Goal: Task Accomplishment & Management: Use online tool/utility

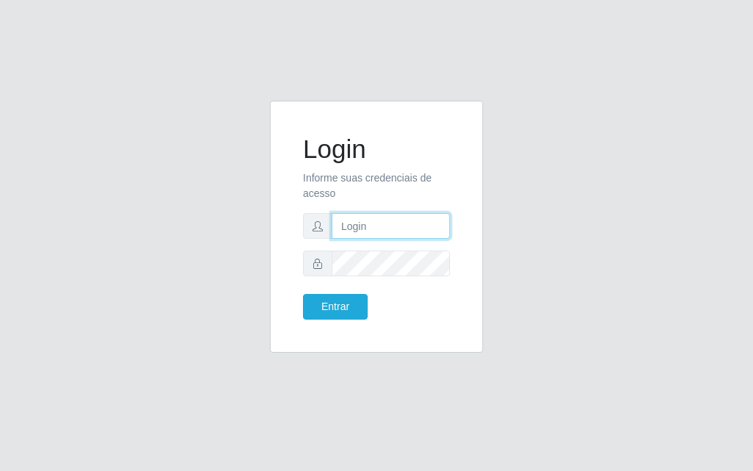
click at [386, 223] on input "text" at bounding box center [391, 226] width 118 height 26
type input "luiz@divinofogao"
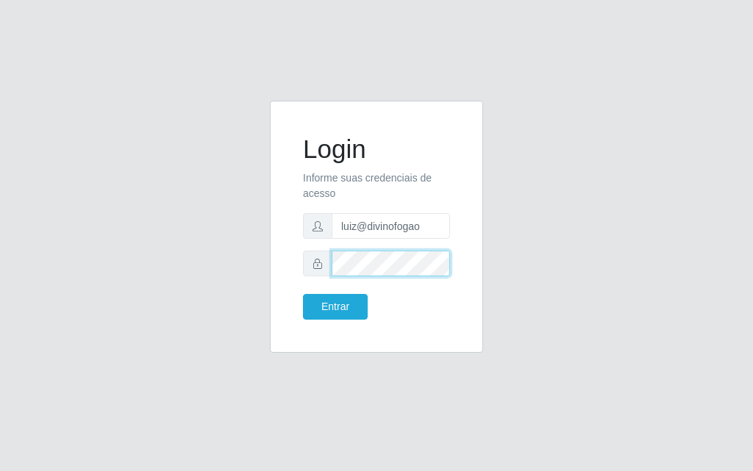
click at [303, 294] on button "Entrar" at bounding box center [335, 307] width 65 height 26
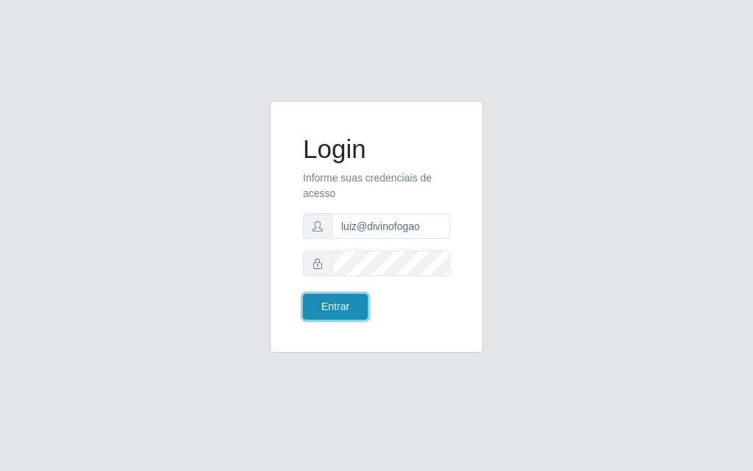
click at [354, 309] on button "Entrar" at bounding box center [335, 307] width 65 height 26
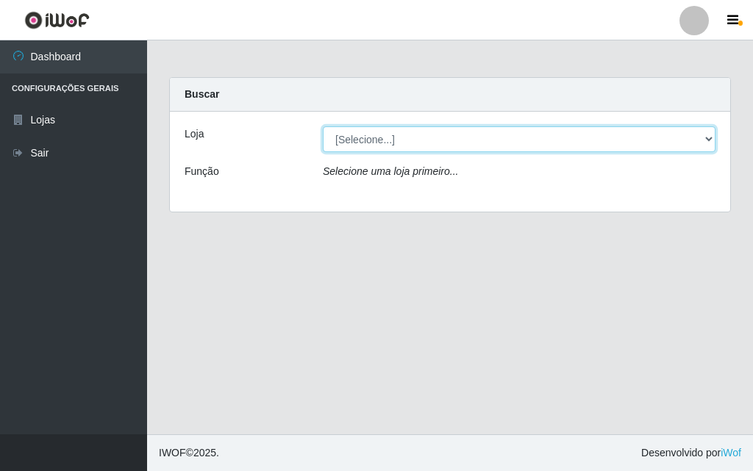
click at [581, 138] on select "[Selecione...] Divino Fogão - [GEOGRAPHIC_DATA]" at bounding box center [519, 140] width 393 height 26
select select "499"
click at [323, 127] on select "[Selecione...] Divino Fogão - [GEOGRAPHIC_DATA]" at bounding box center [519, 140] width 393 height 26
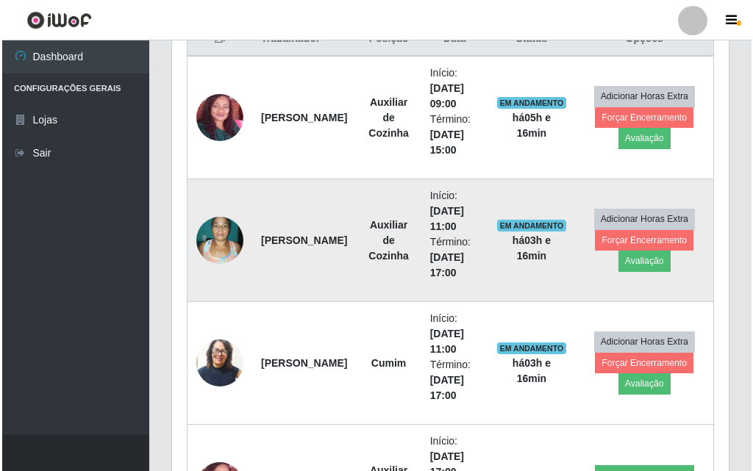
scroll to position [662, 0]
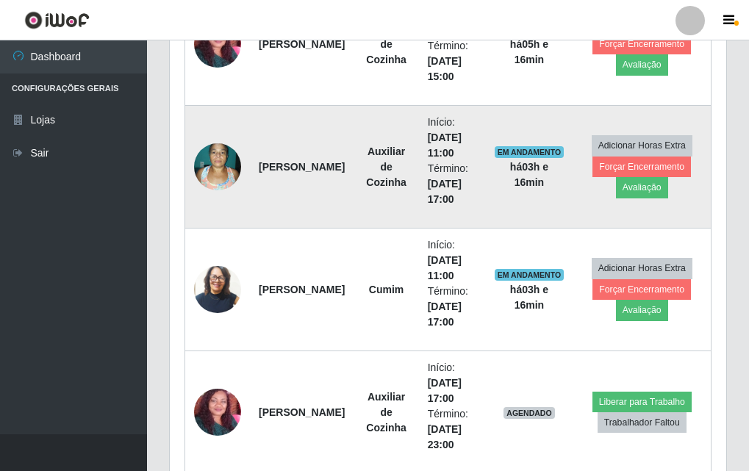
click at [227, 158] on img at bounding box center [217, 166] width 47 height 63
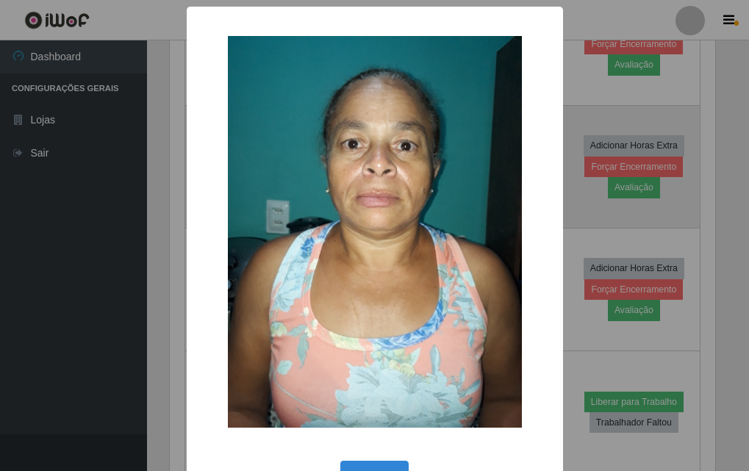
scroll to position [305, 549]
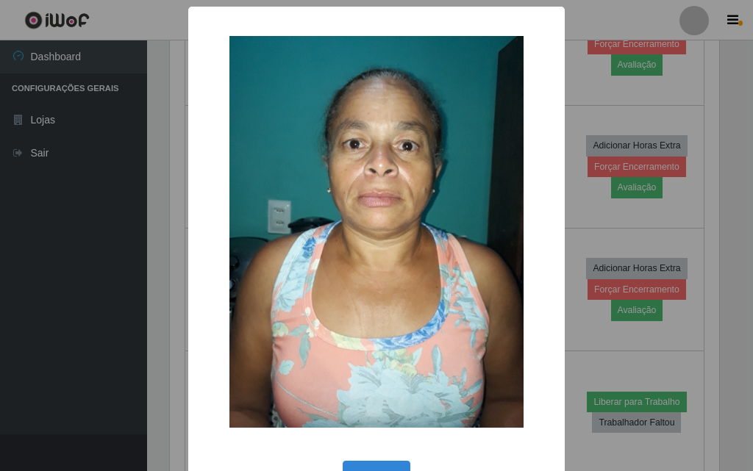
click at [393, 460] on div "OK Cancel" at bounding box center [376, 478] width 347 height 42
click at [391, 463] on button "OK" at bounding box center [377, 478] width 68 height 35
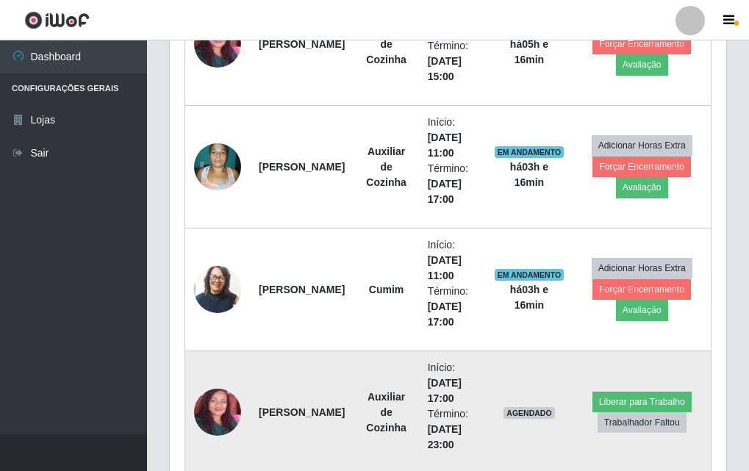
scroll to position [735, 0]
